Goal: Find specific page/section: Find specific page/section

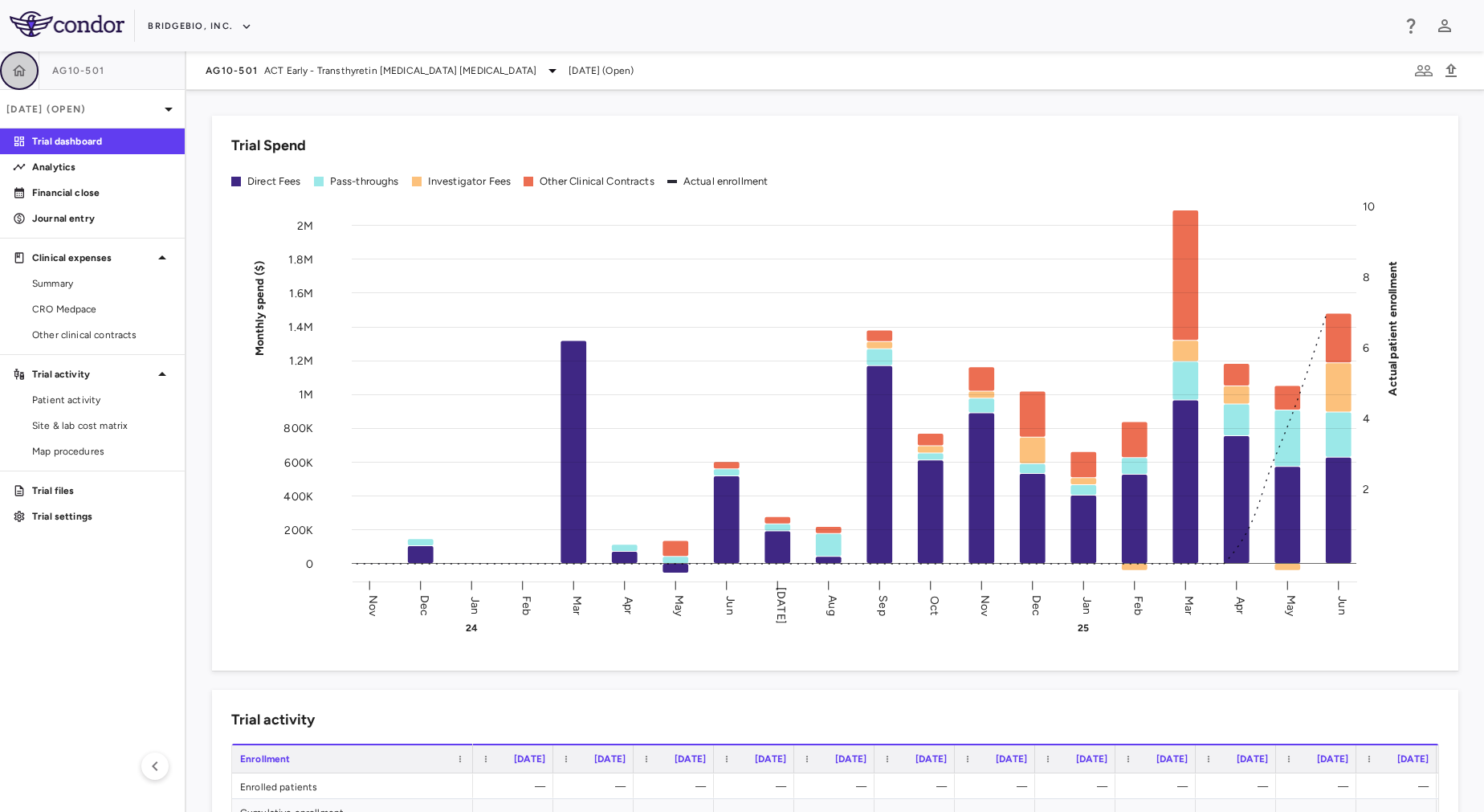
click at [21, 62] on icon "button" at bounding box center [20, 70] width 16 height 16
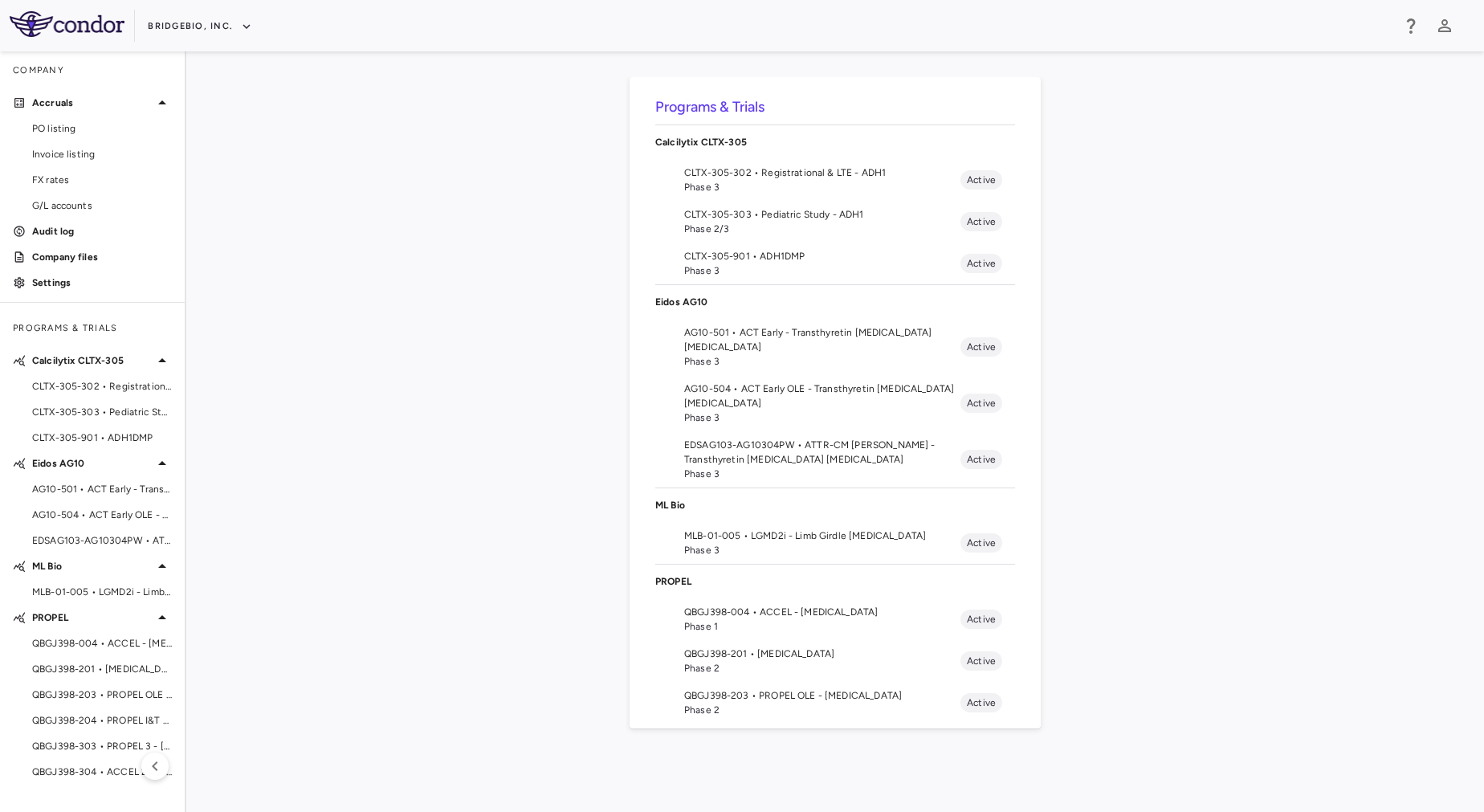
click at [775, 207] on span "CLTX-305-303 • Pediatric Study - ADH1" at bounding box center [823, 214] width 277 height 14
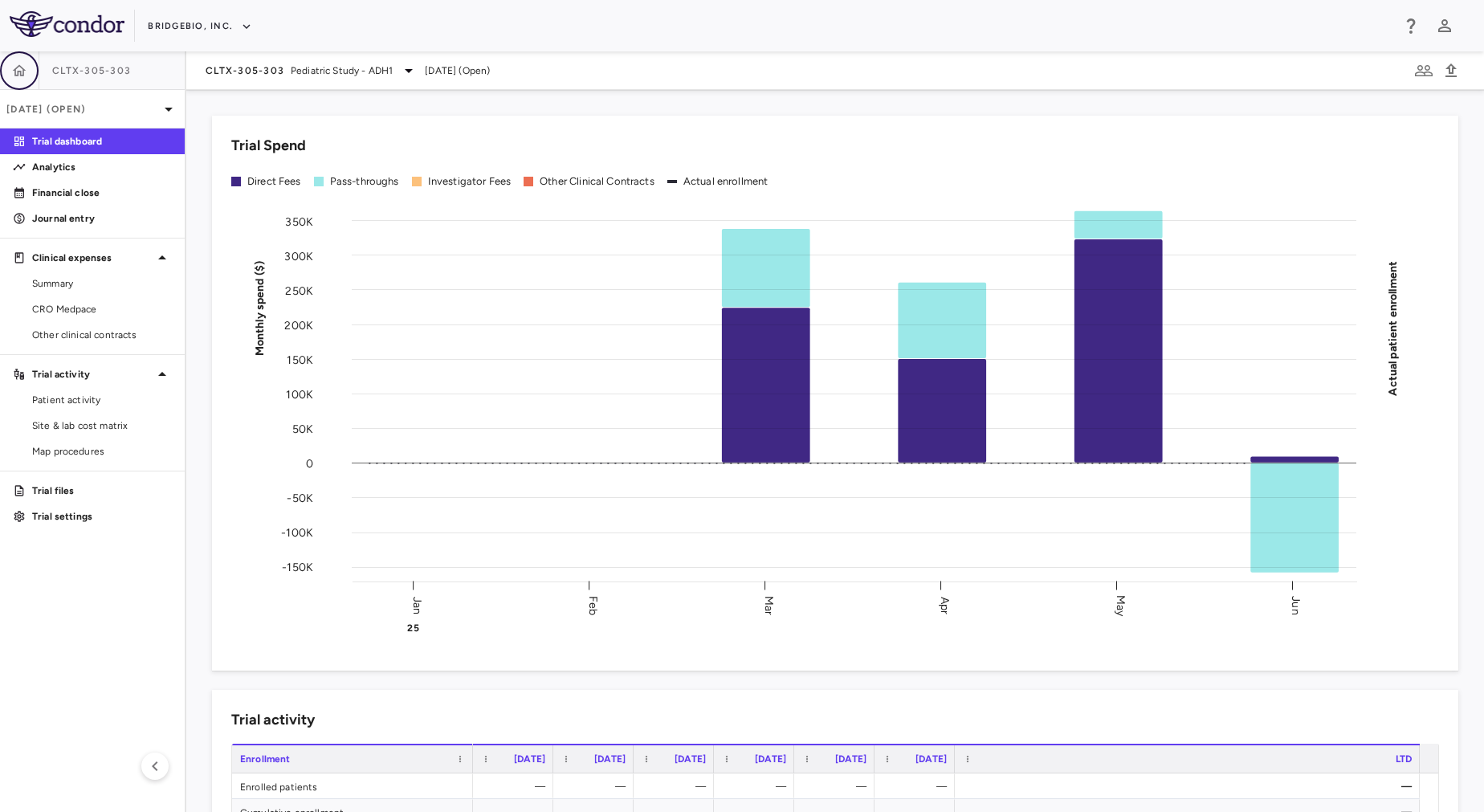
click at [15, 70] on icon "button" at bounding box center [19, 70] width 13 height 12
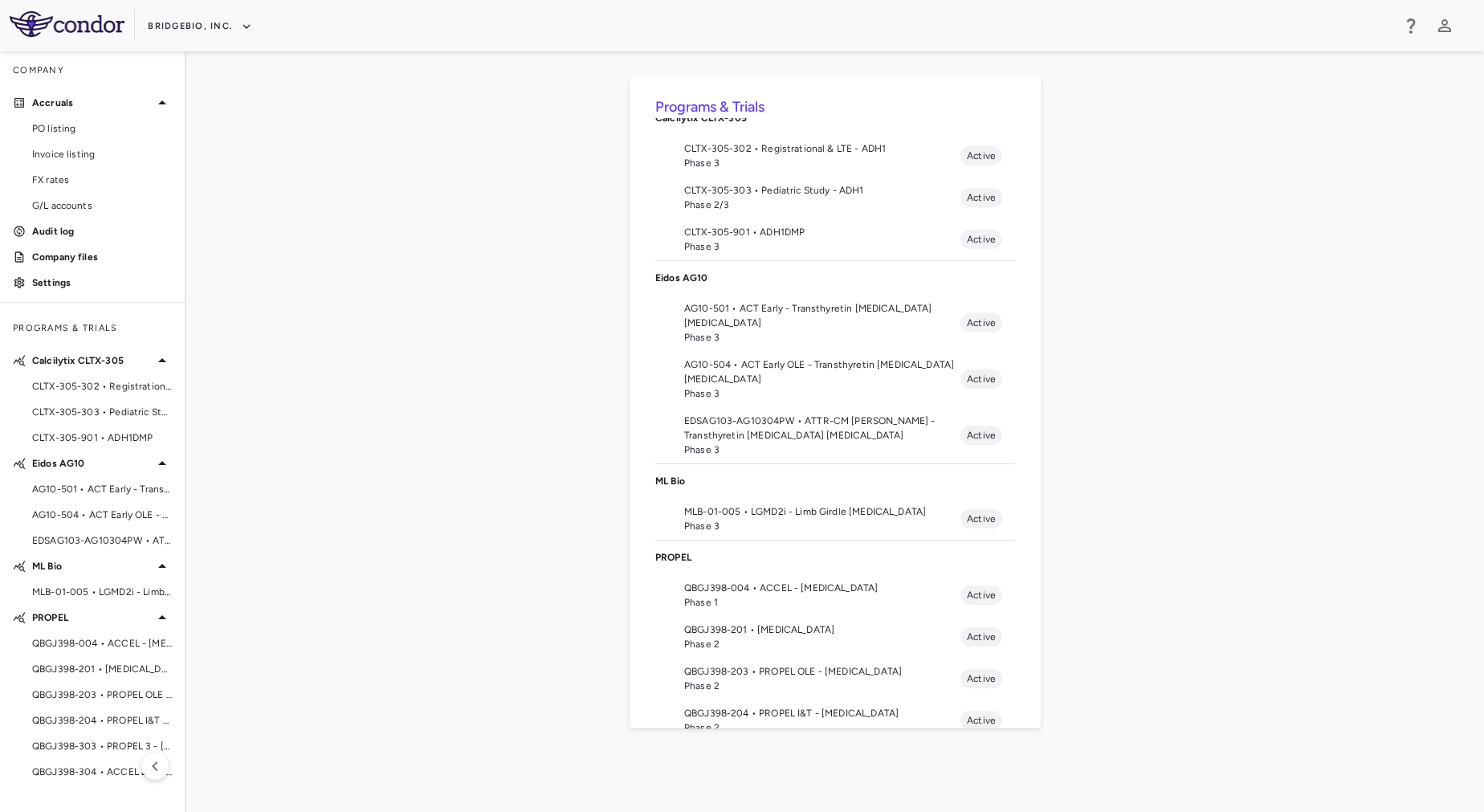
scroll to position [153, 0]
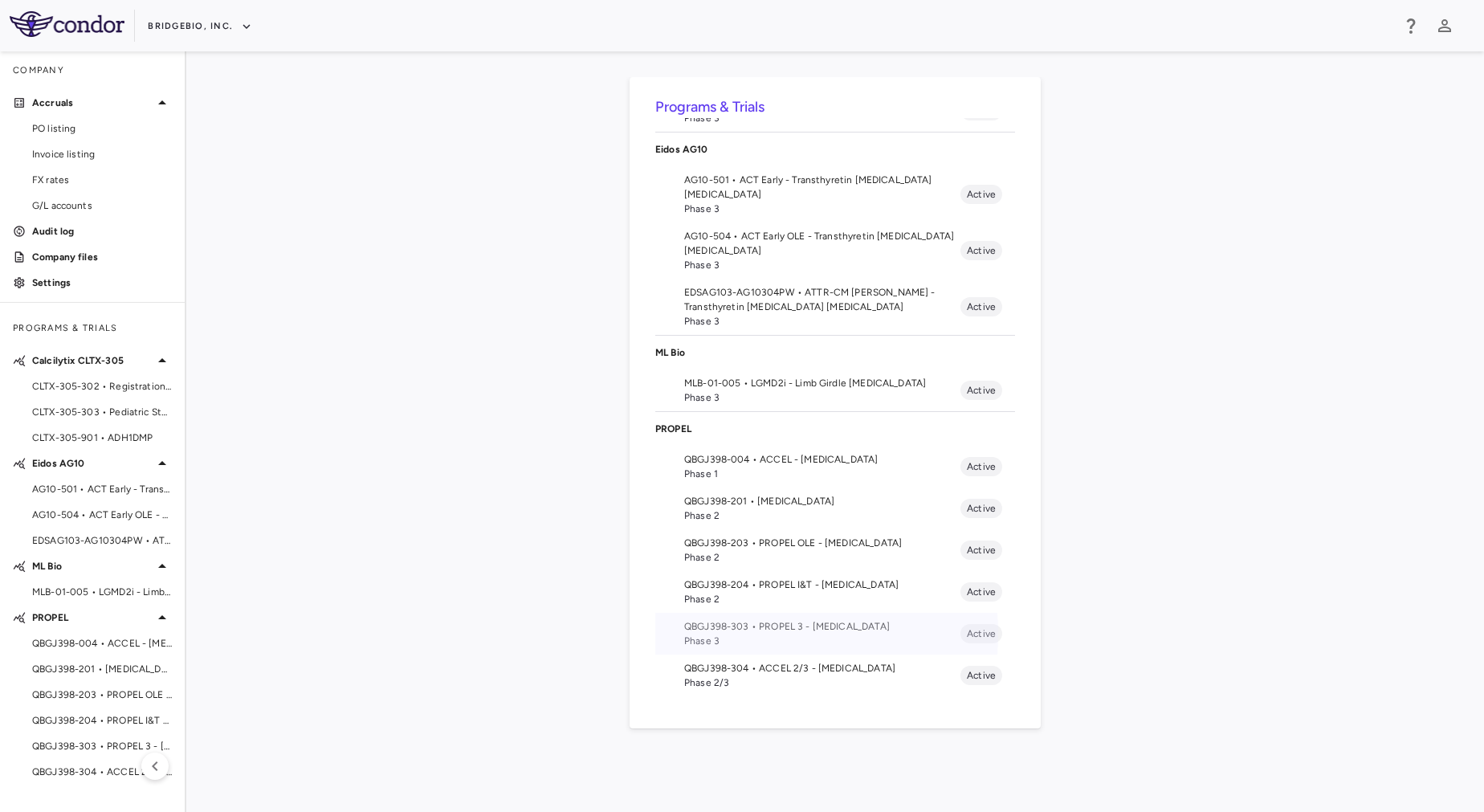
click at [732, 634] on span "Phase 3" at bounding box center [823, 641] width 277 height 14
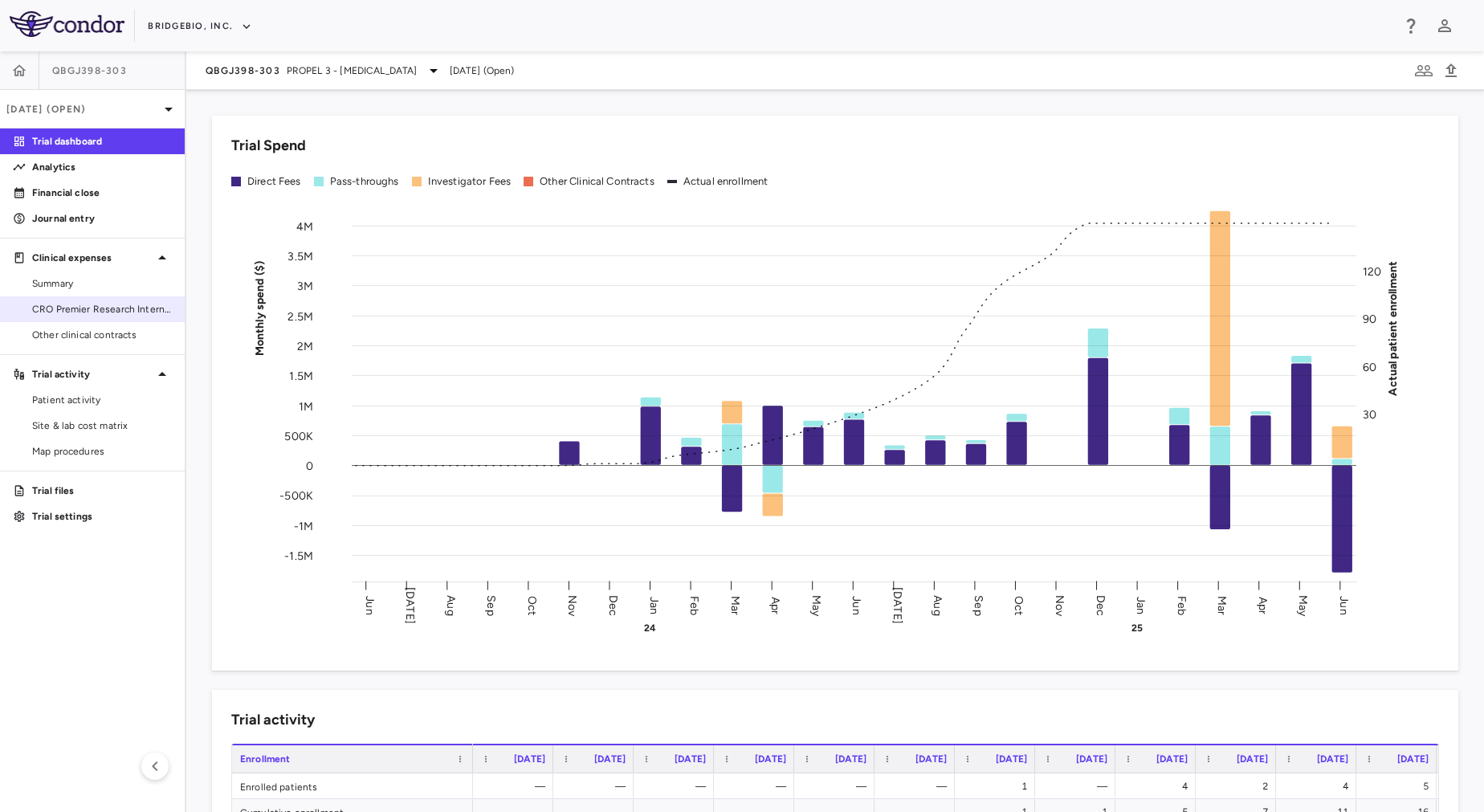
click at [98, 309] on span "CRO Premier Research International LLC" at bounding box center [102, 309] width 140 height 14
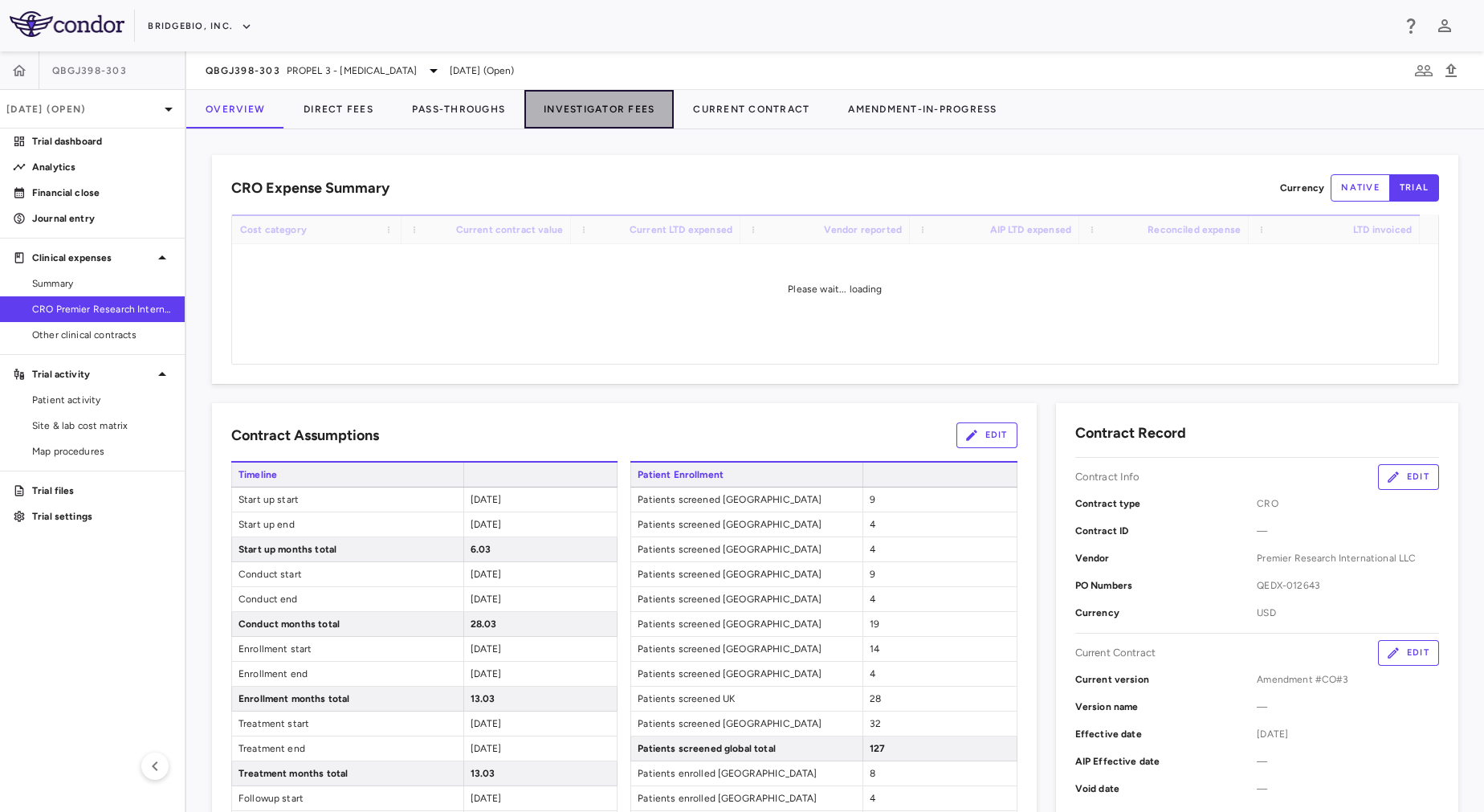
click at [630, 116] on button "Investigator Fees" at bounding box center [599, 109] width 149 height 38
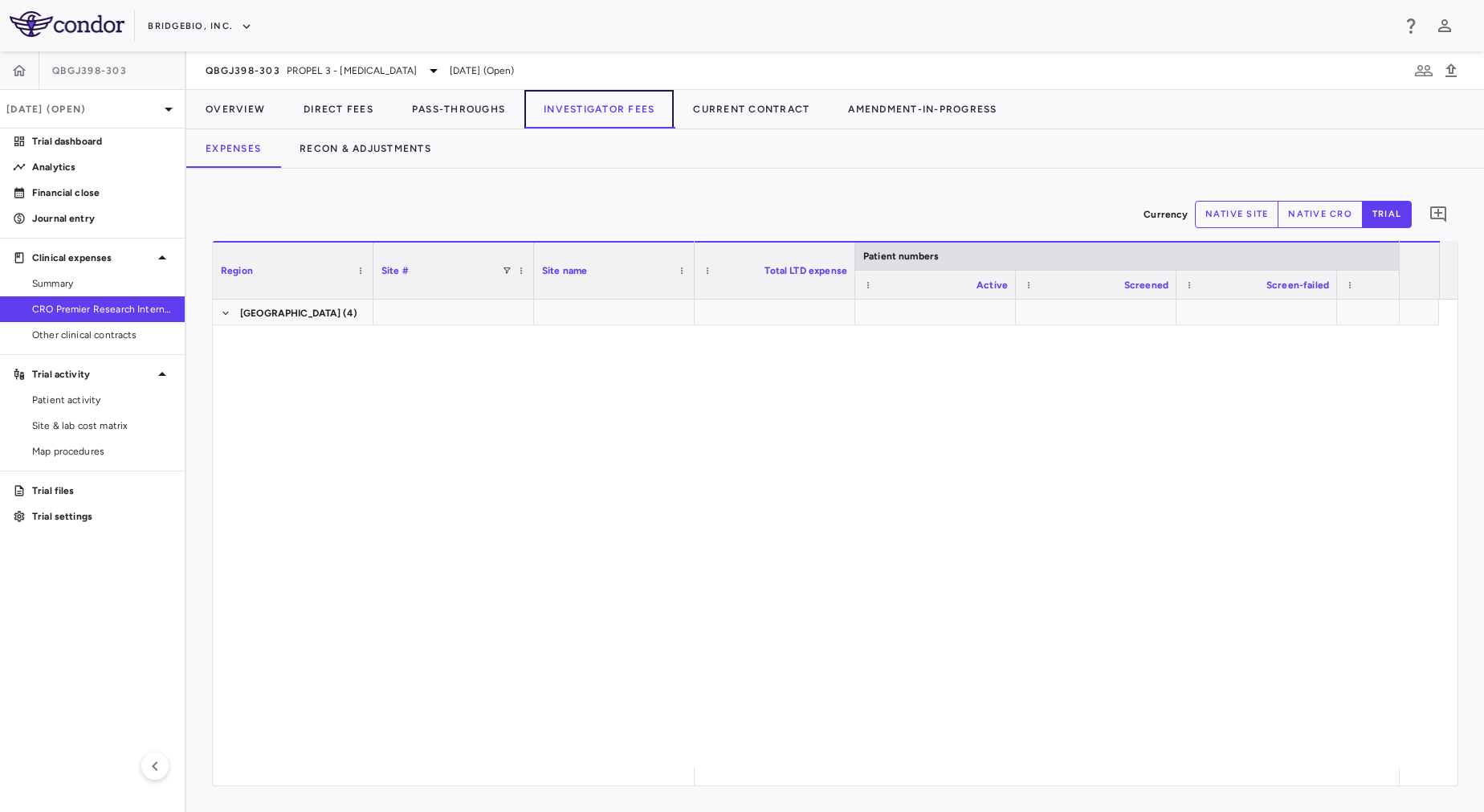
scroll to position [791, 0]
